Goal: Task Accomplishment & Management: Use online tool/utility

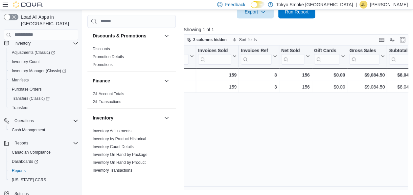
scroll to position [99, 0]
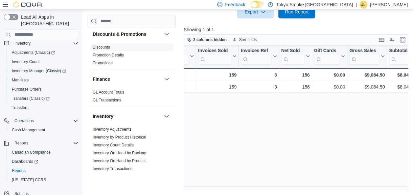
click at [97, 46] on link "Discounts" at bounding box center [101, 47] width 17 height 5
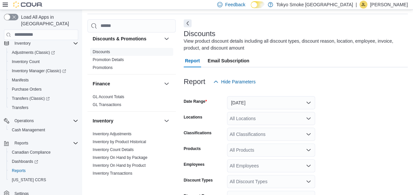
scroll to position [22, 0]
click at [256, 120] on div "All Locations" at bounding box center [271, 118] width 88 height 13
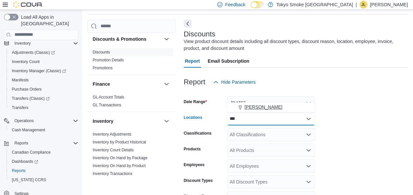
type input "***"
click at [260, 109] on span "[PERSON_NAME]" at bounding box center [264, 107] width 38 height 7
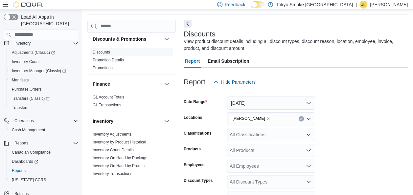
click at [345, 116] on form "Date Range [DATE] Locations [GEOGRAPHIC_DATA] King Classifications All Classifi…" at bounding box center [296, 180] width 224 height 182
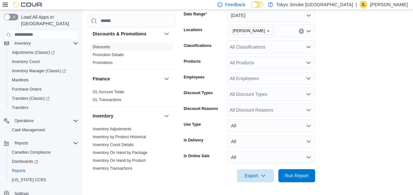
scroll to position [110, 0]
click at [251, 173] on span "Export" at bounding box center [255, 175] width 29 height 13
click at [259, 135] on span "Export to Excel" at bounding box center [257, 136] width 30 height 5
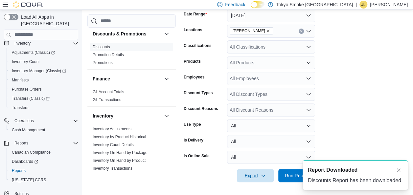
scroll to position [0, 0]
